Goal: Navigation & Orientation: Understand site structure

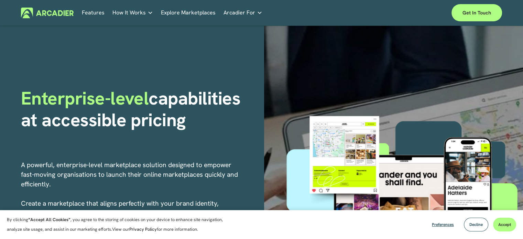
click at [186, 15] on link "Explore Marketplaces" at bounding box center [188, 13] width 55 height 11
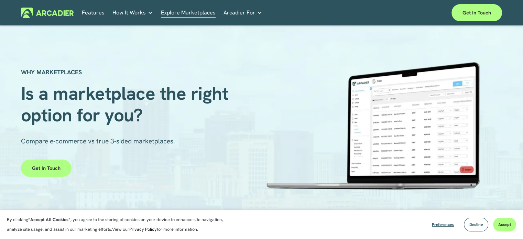
click at [98, 13] on link "Features" at bounding box center [93, 13] width 23 height 11
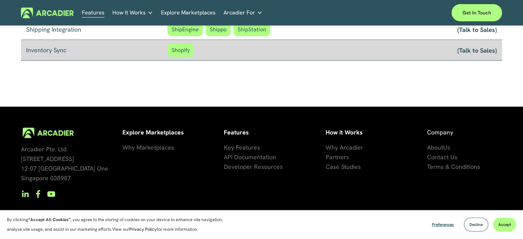
scroll to position [648, 0]
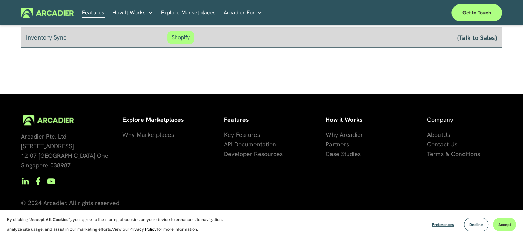
click at [450, 156] on span "Terms & Conditions" at bounding box center [453, 154] width 53 height 8
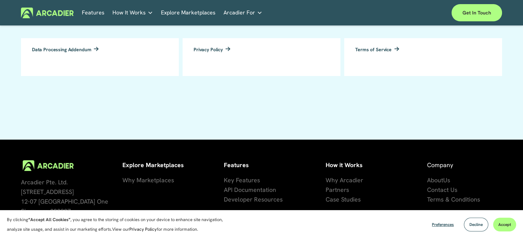
scroll to position [167, 0]
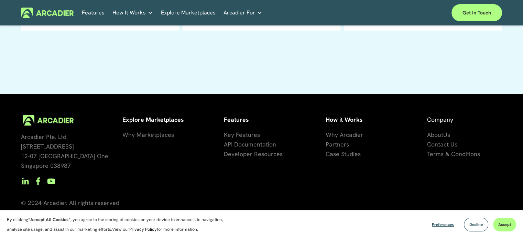
click at [151, 135] on span "Why Marketplaces" at bounding box center [148, 135] width 52 height 8
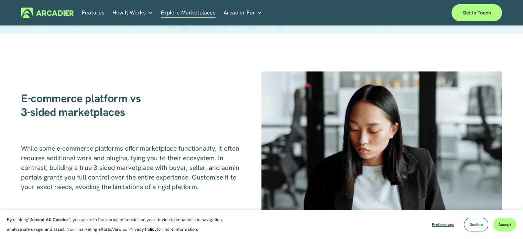
scroll to position [974, 0]
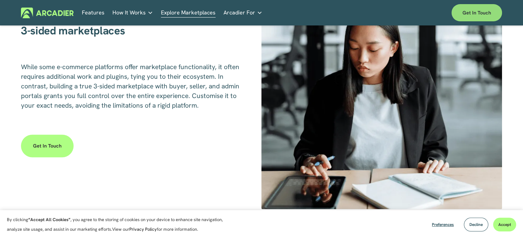
click at [482, 18] on link "Get in touch" at bounding box center [476, 12] width 51 height 17
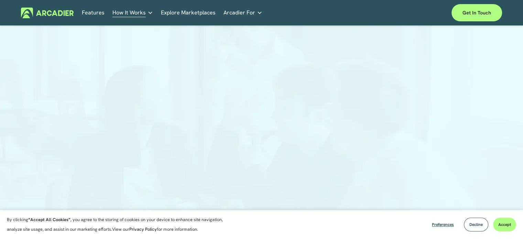
scroll to position [286, 0]
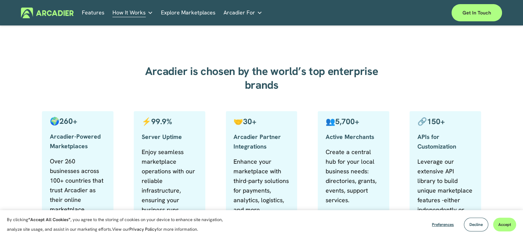
click at [84, 13] on link "Features" at bounding box center [93, 13] width 23 height 11
